Goal: Information Seeking & Learning: Find specific fact

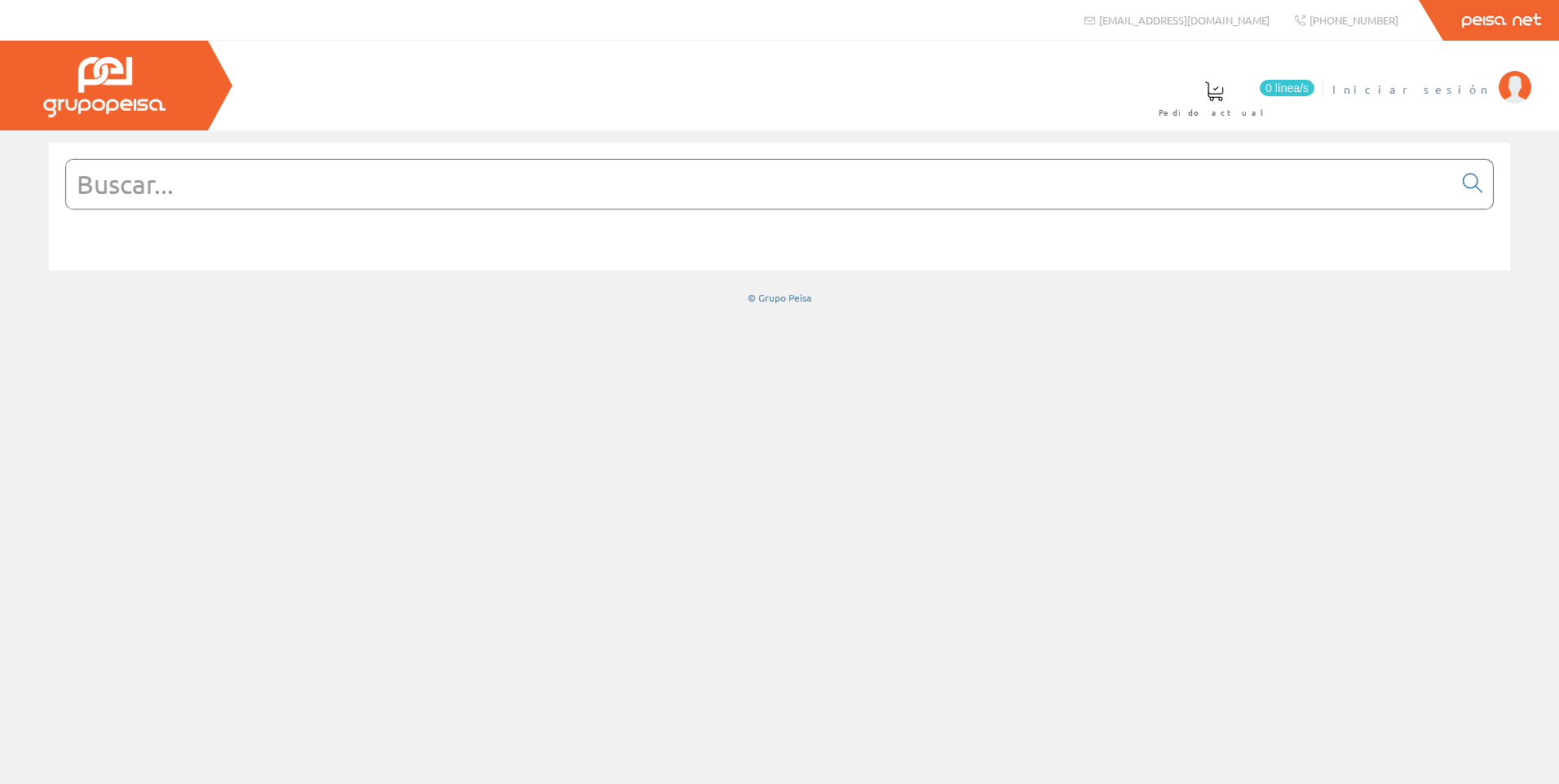
click at [1461, 91] on span "Iniciar sesión" at bounding box center [1410, 89] width 158 height 16
click at [949, 96] on span at bounding box center [940, 92] width 20 height 20
click at [141, 192] on input "text" at bounding box center [759, 184] width 1386 height 49
click at [1094, 94] on span at bounding box center [1084, 92] width 20 height 20
click at [1146, 91] on span "0" at bounding box center [1137, 88] width 18 height 16
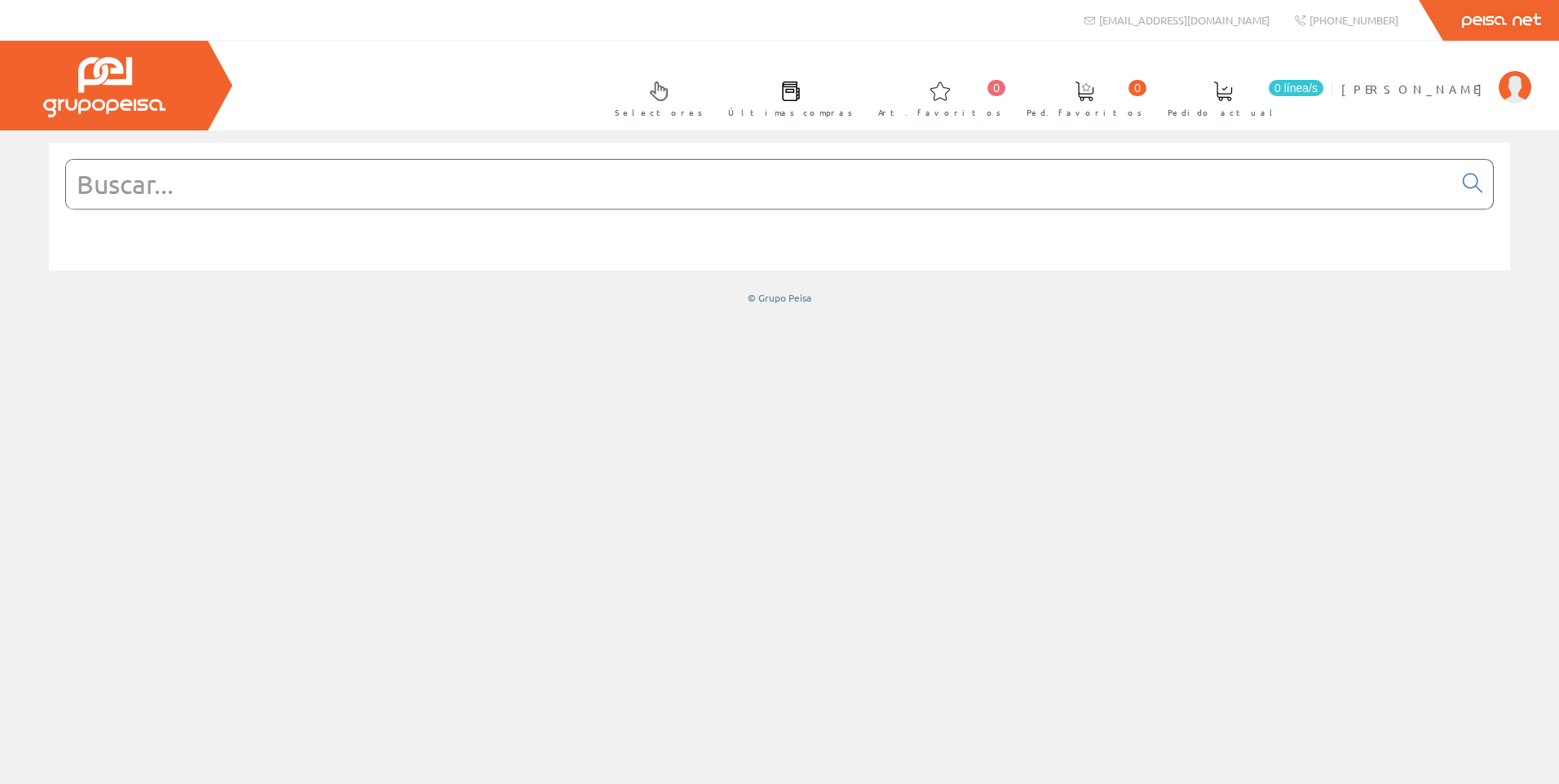
click at [1233, 87] on span at bounding box center [1223, 92] width 20 height 20
click at [1327, 102] on link "0 línea/s Pedido actual" at bounding box center [1239, 98] width 176 height 60
click at [1453, 87] on span "JOSMAN, S.L." at bounding box center [1414, 89] width 149 height 16
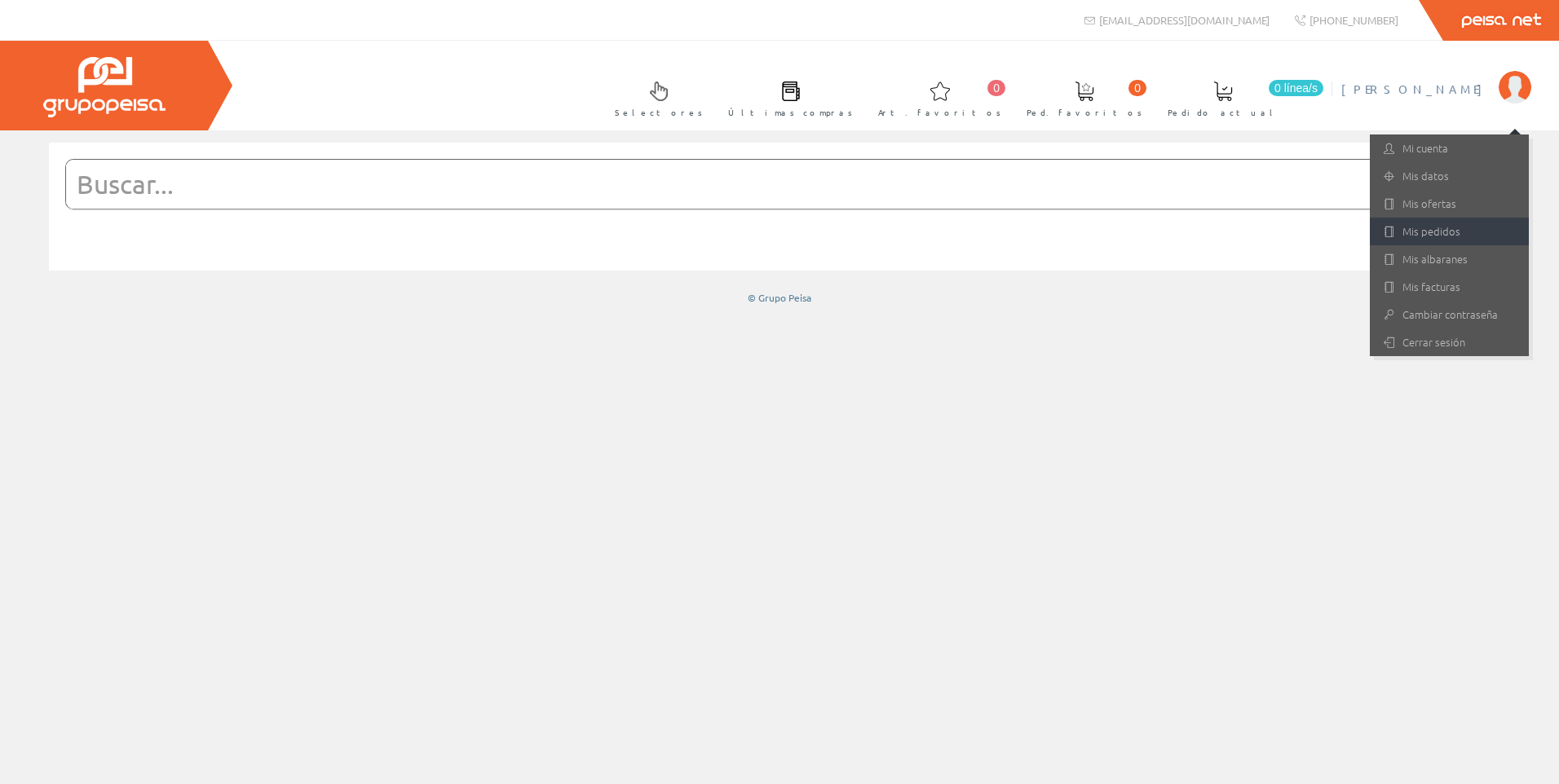
click at [1474, 233] on link "Mis pedidos" at bounding box center [1448, 231] width 159 height 28
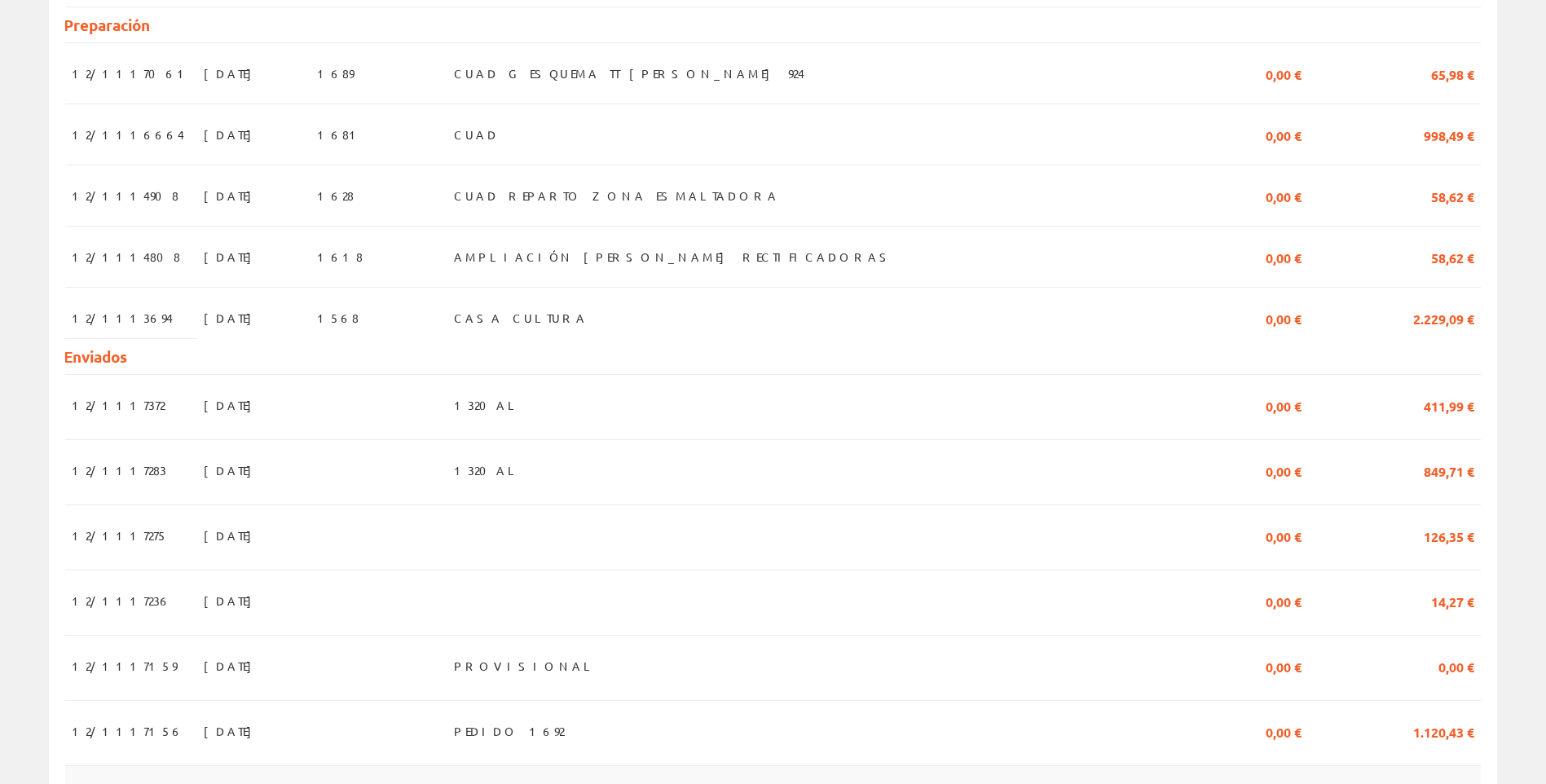
scroll to position [326, 0]
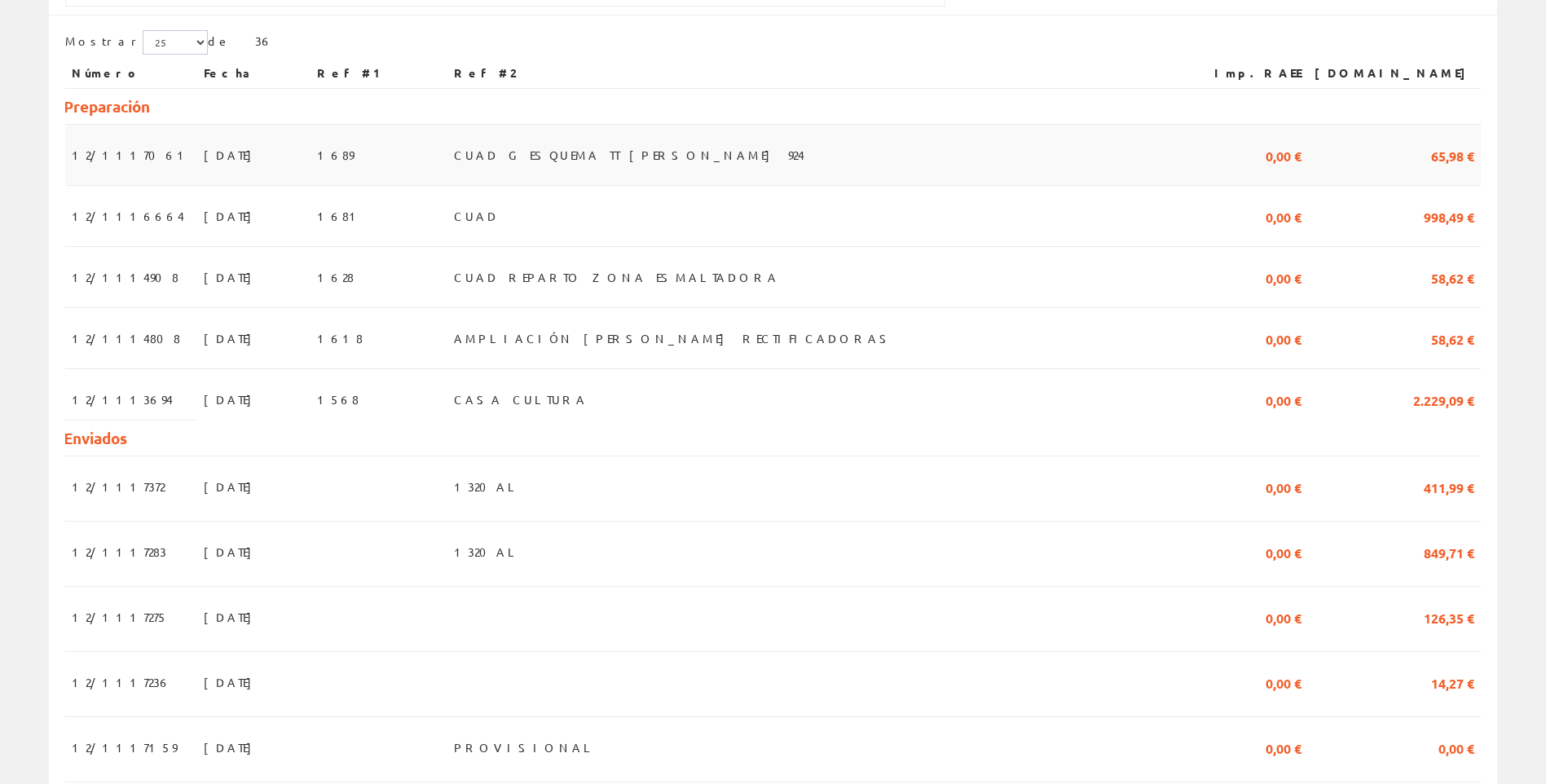
click at [677, 162] on span "CUAD G ESQUEMA TT BOBST 924" at bounding box center [629, 155] width 350 height 28
click at [218, 152] on span "19/09/2025" at bounding box center [232, 155] width 56 height 28
drag, startPoint x: 218, startPoint y: 152, endPoint x: 104, endPoint y: 161, distance: 114.4
click at [104, 161] on span "12/1117061" at bounding box center [131, 155] width 119 height 28
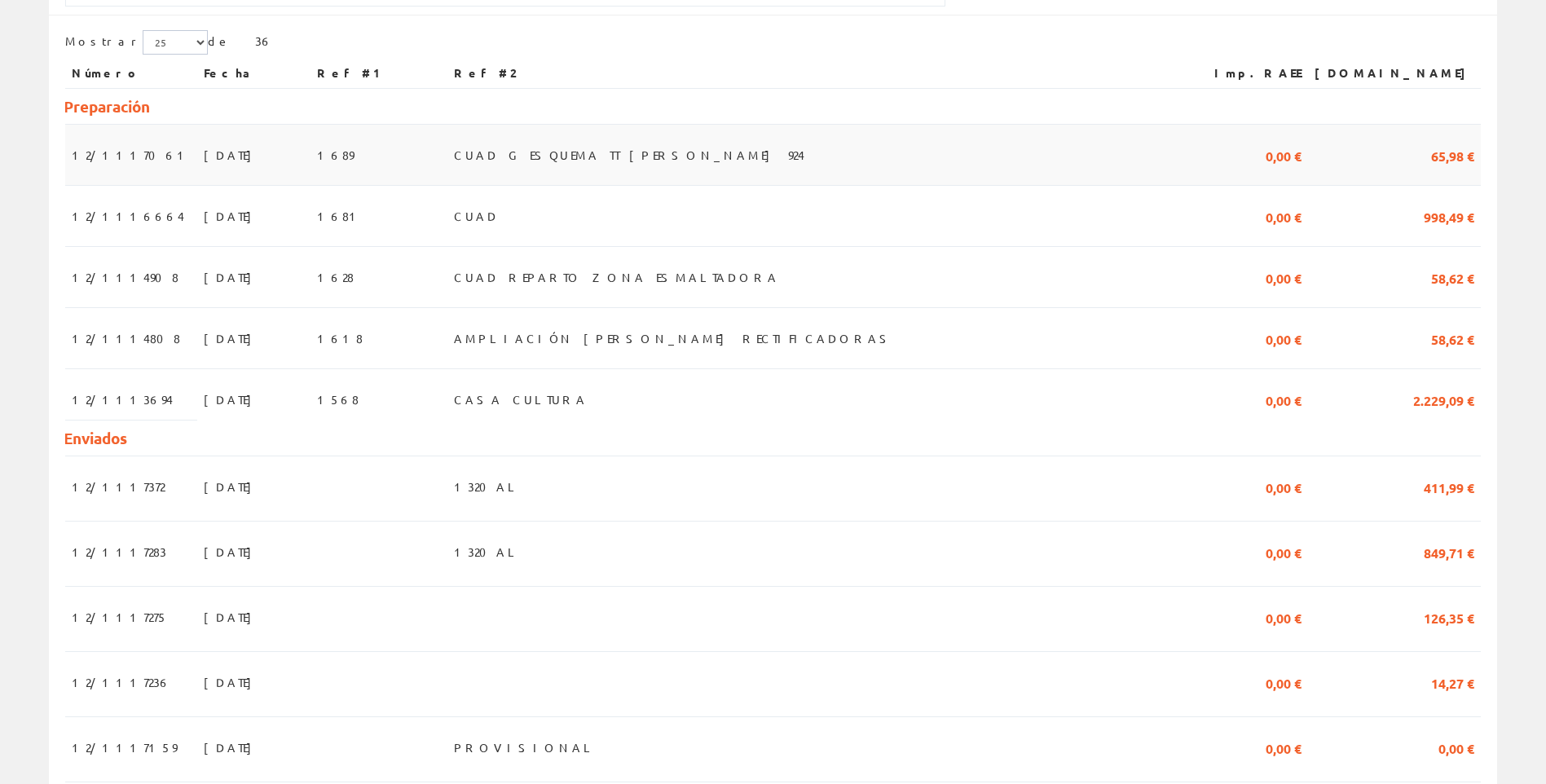
click at [204, 160] on span "19/09/2025" at bounding box center [232, 155] width 56 height 28
click at [654, 156] on span "CUAD G ESQUEMA TT BOBST 924" at bounding box center [629, 155] width 350 height 28
click at [645, 152] on span "CUAD G ESQUEMA TT BOBST 924" at bounding box center [629, 155] width 350 height 28
click at [353, 157] on span "1689" at bounding box center [335, 155] width 37 height 28
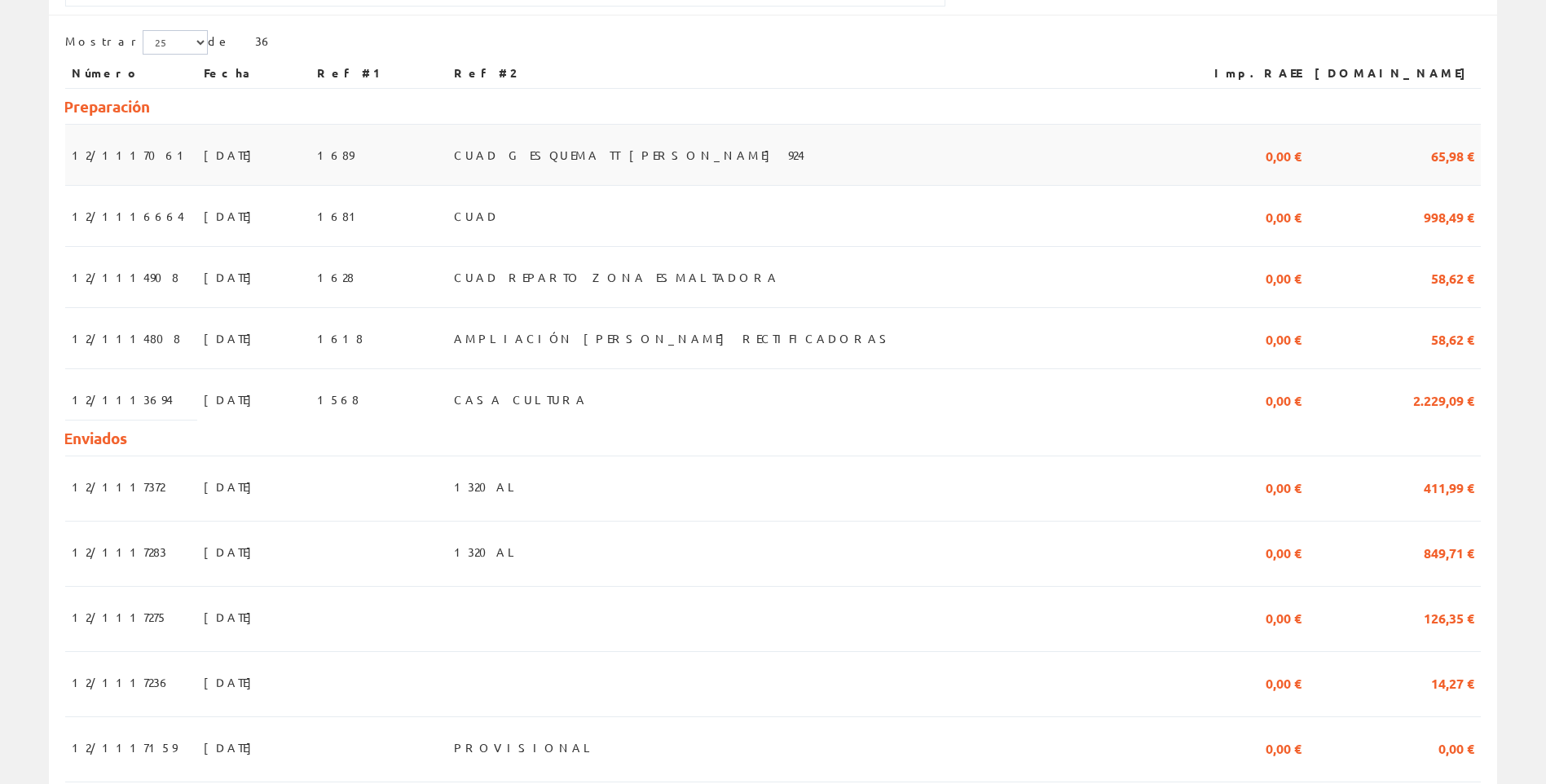
click at [204, 142] on span "19/09/2025" at bounding box center [232, 155] width 56 height 28
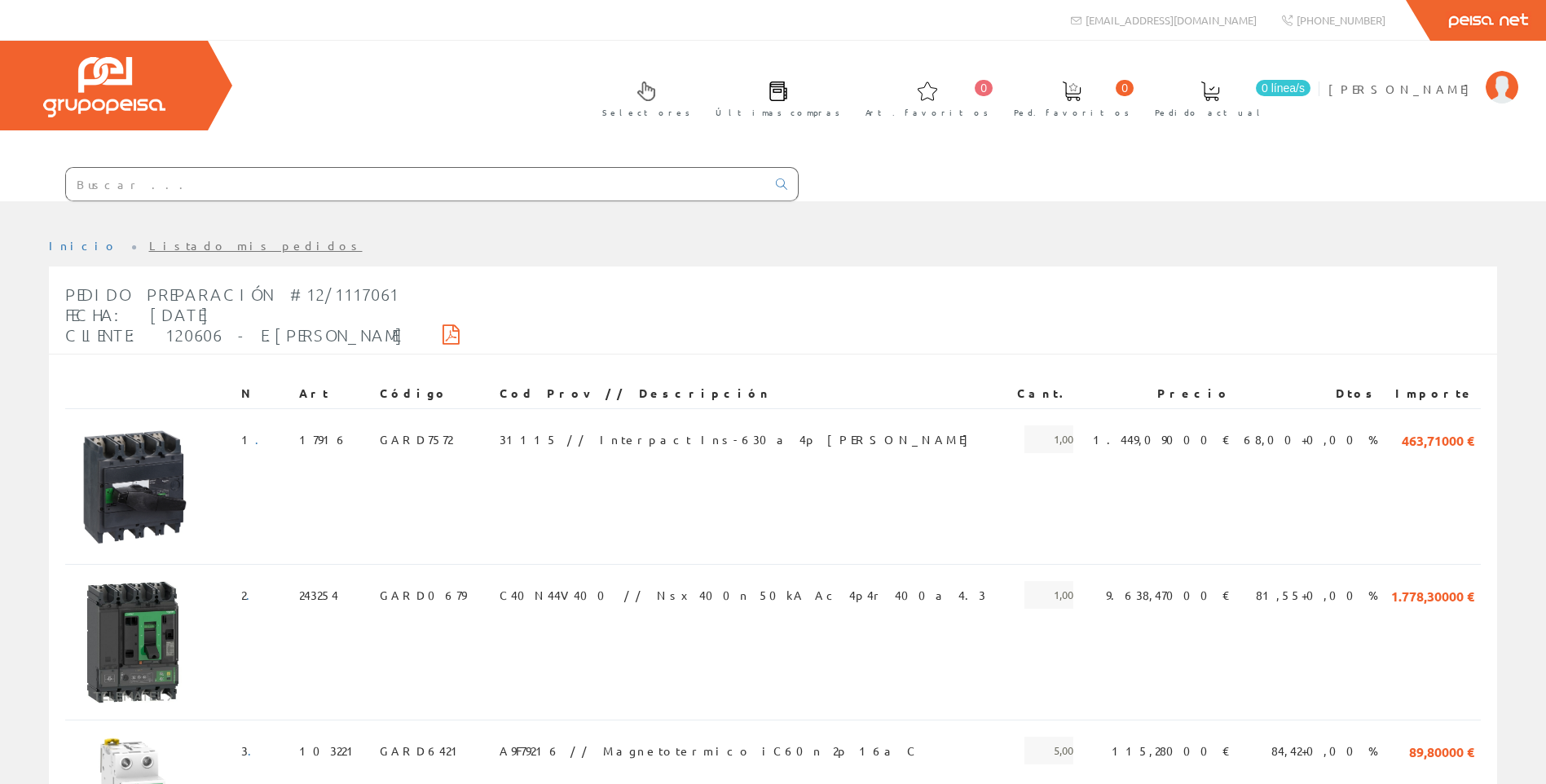
click at [393, 189] on input "text" at bounding box center [416, 184] width 701 height 33
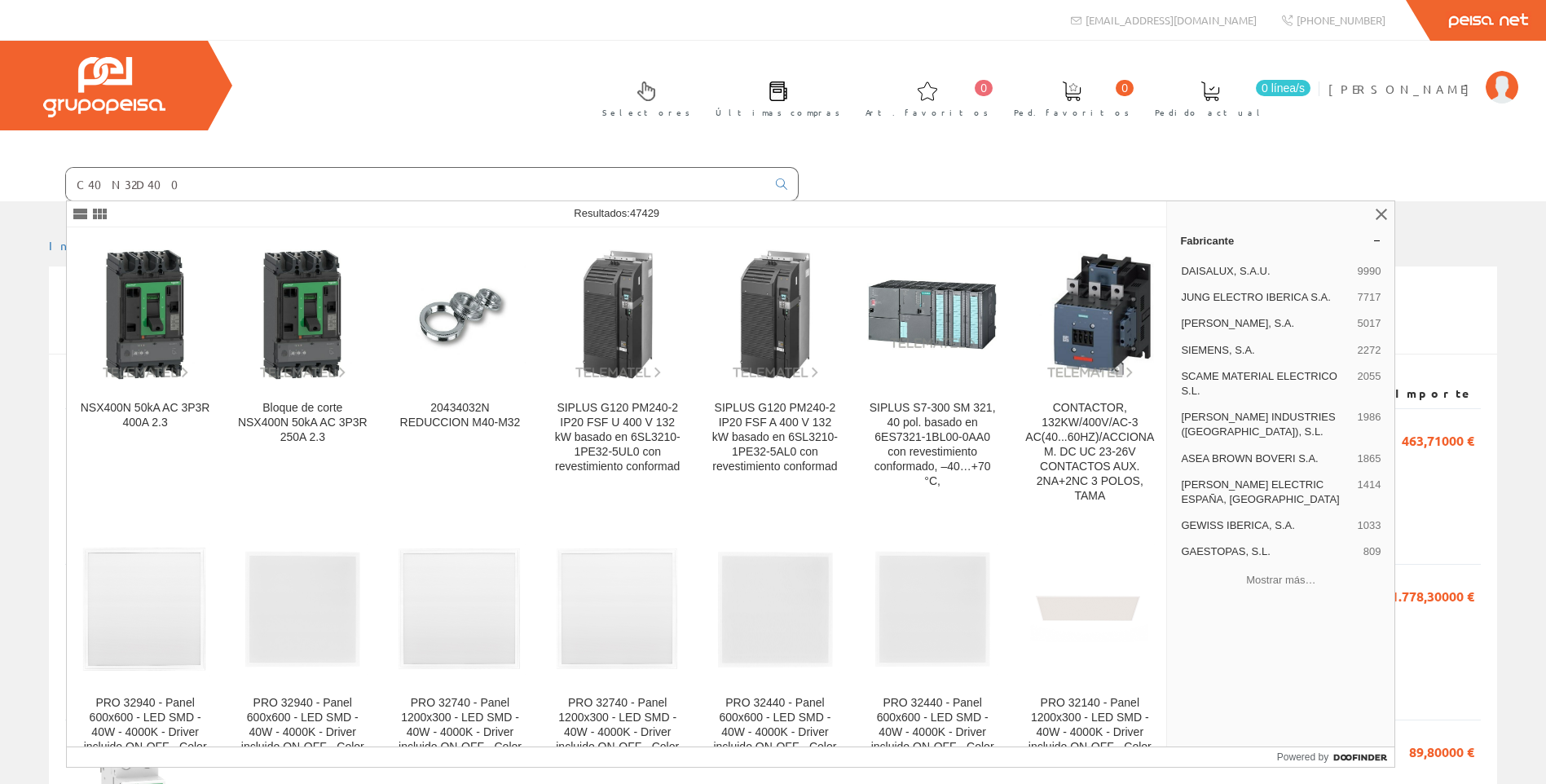
type input "C40N32D400"
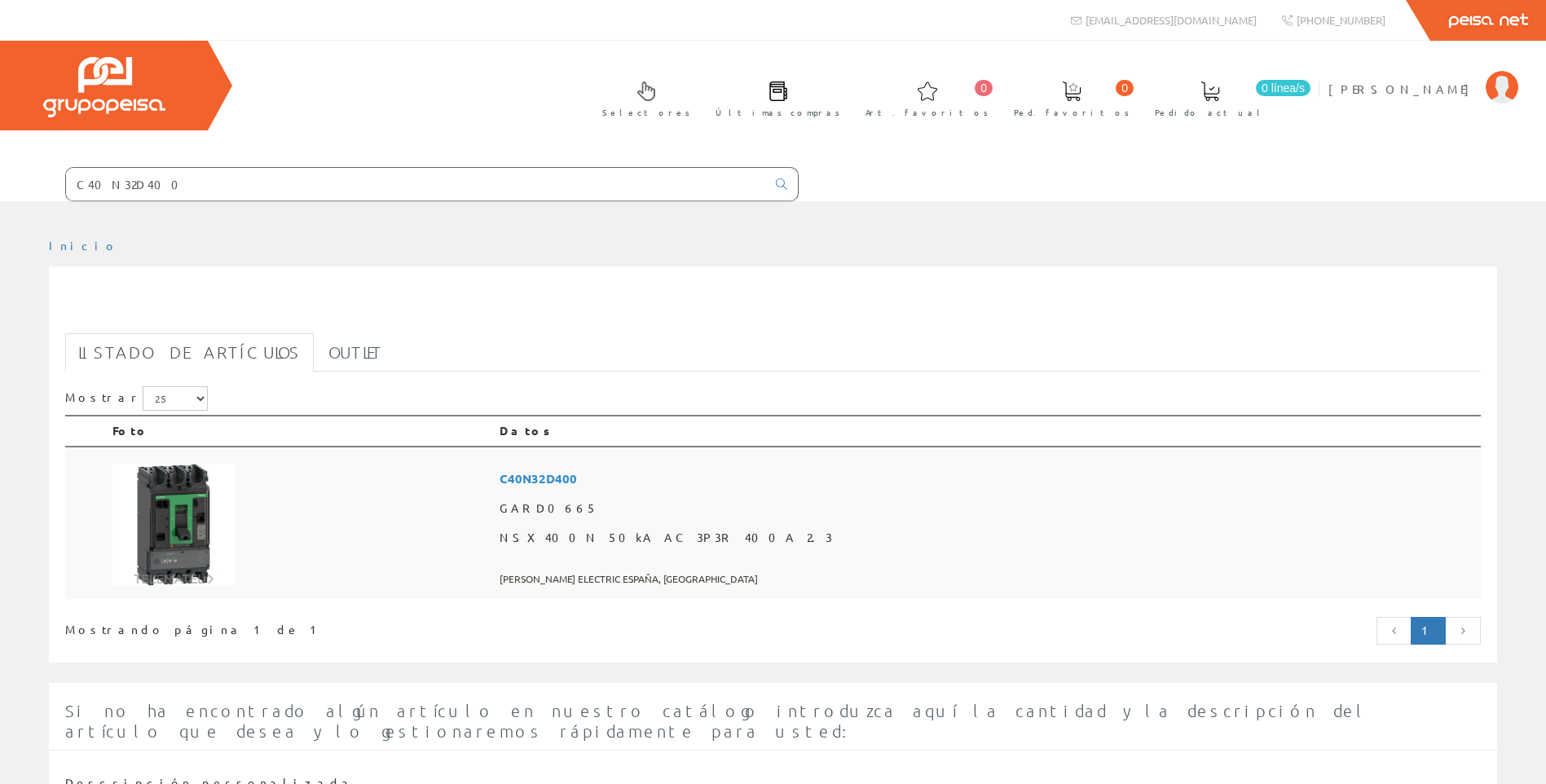
click at [728, 542] on span "NSX400N 50kA AC 3P3R 400A 2.3" at bounding box center [987, 537] width 975 height 29
